Goal: Transaction & Acquisition: Purchase product/service

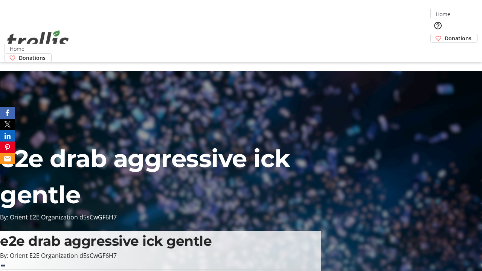
click at [445, 34] on span "Donations" at bounding box center [458, 38] width 27 height 8
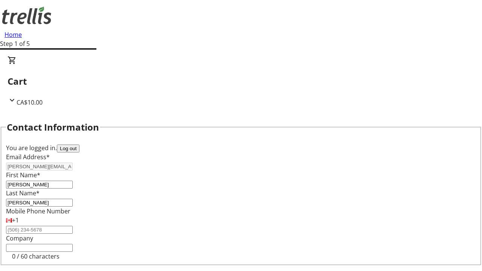
scroll to position [101, 0]
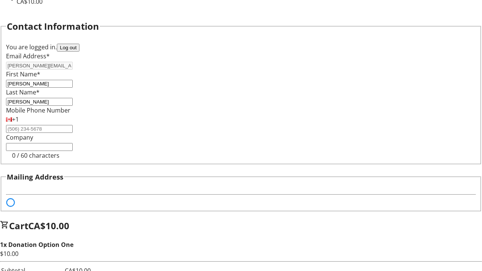
select select "BC"
select select "CA"
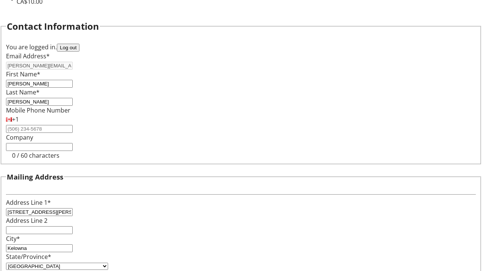
type input "V1Y 0C2"
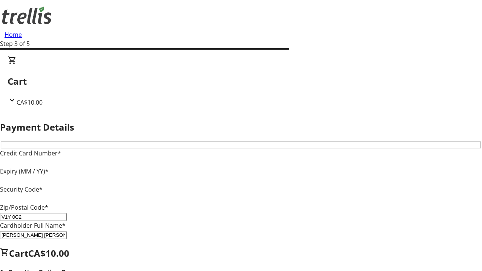
type input "V1Y 0C2"
